Goal: Navigation & Orientation: Find specific page/section

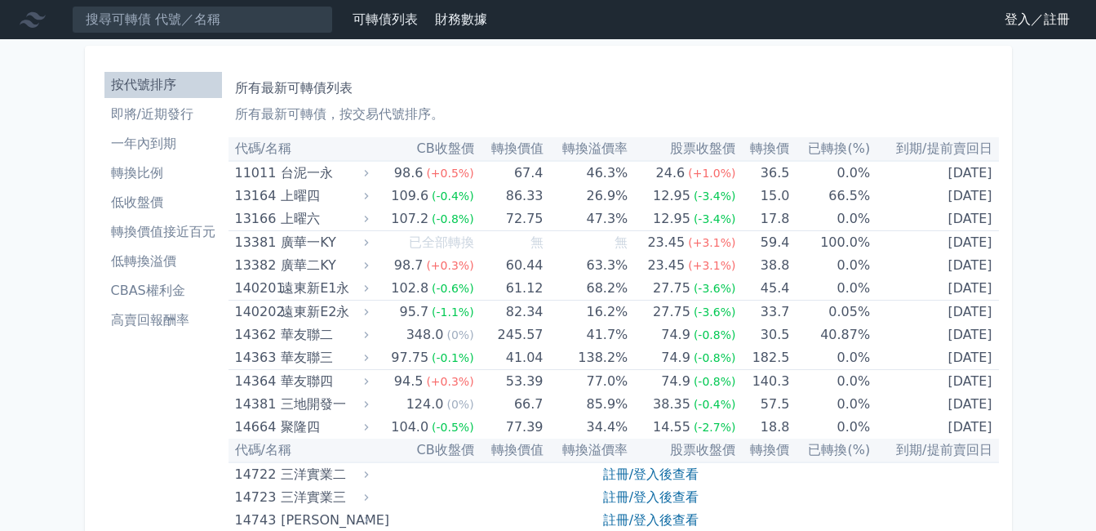
click at [1034, 18] on link "登入／註冊" at bounding box center [1037, 20] width 91 height 26
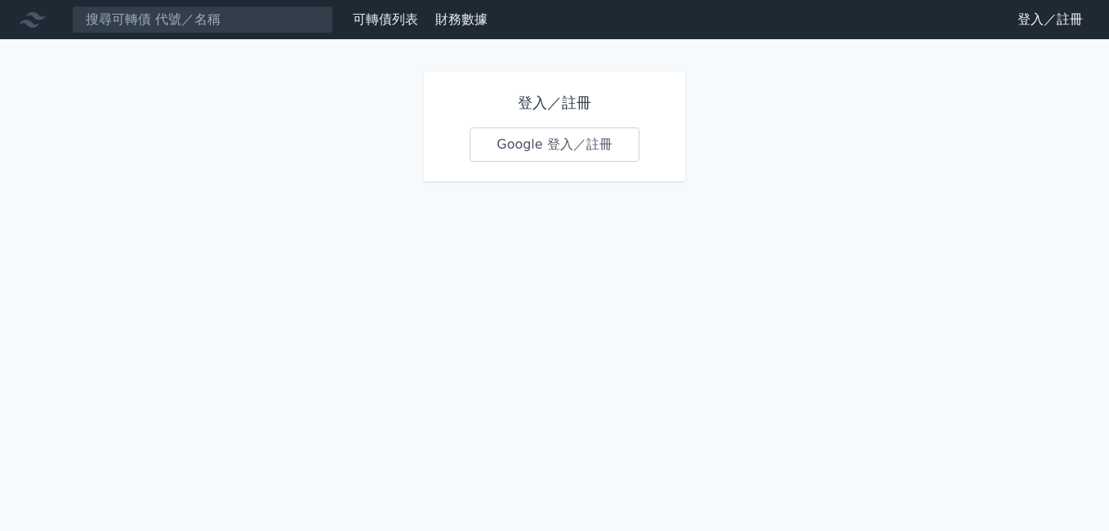
click at [629, 145] on link "Google 登入／註冊" at bounding box center [554, 144] width 170 height 34
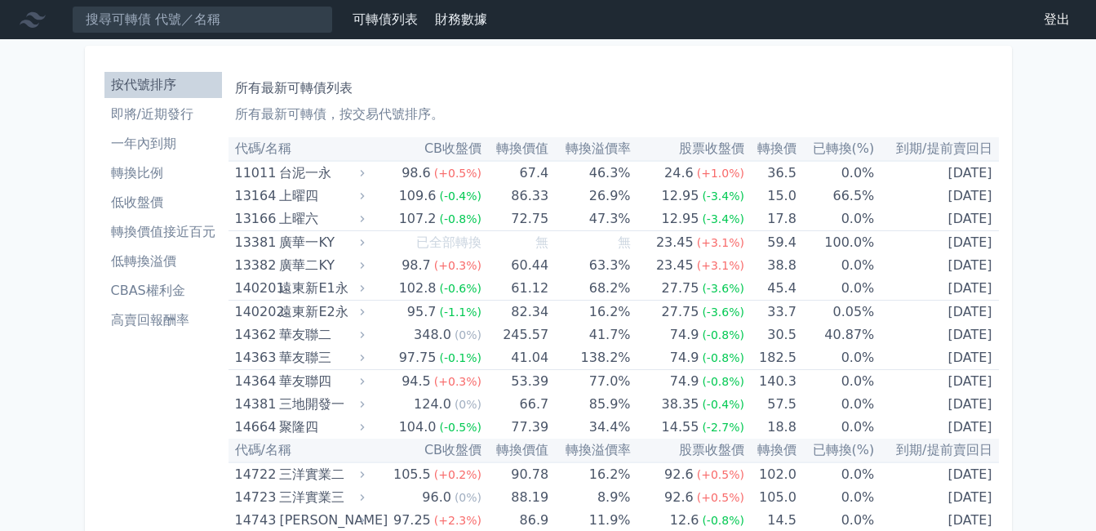
click at [158, 118] on li "即將/近期發行" at bounding box center [163, 114] width 118 height 20
